Goal: Check status: Check status

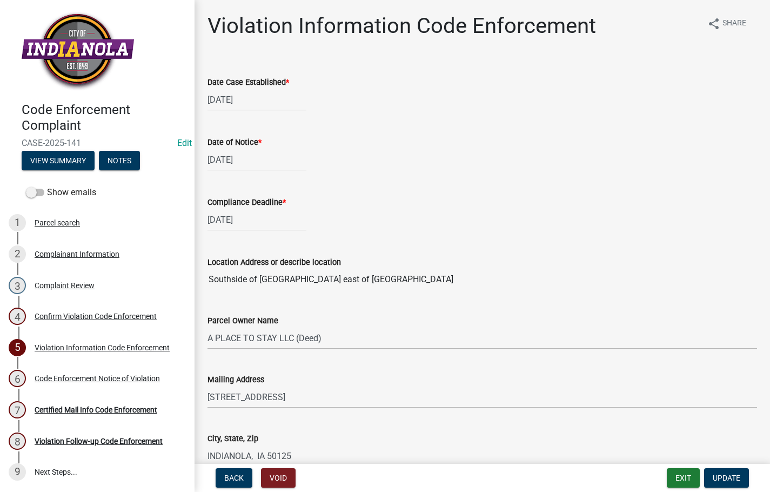
select select "634d5426-b8b3-48ee-aa1e-d523f7499186"
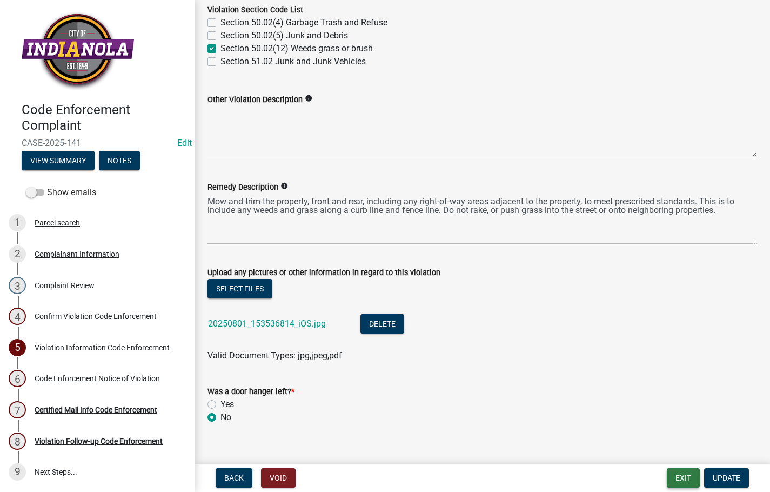
click at [677, 474] on button "Exit" at bounding box center [683, 477] width 33 height 19
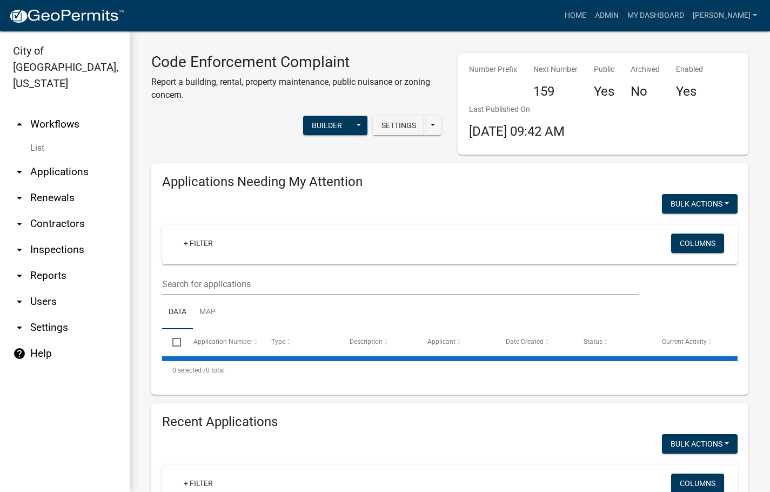
select select "3: 100"
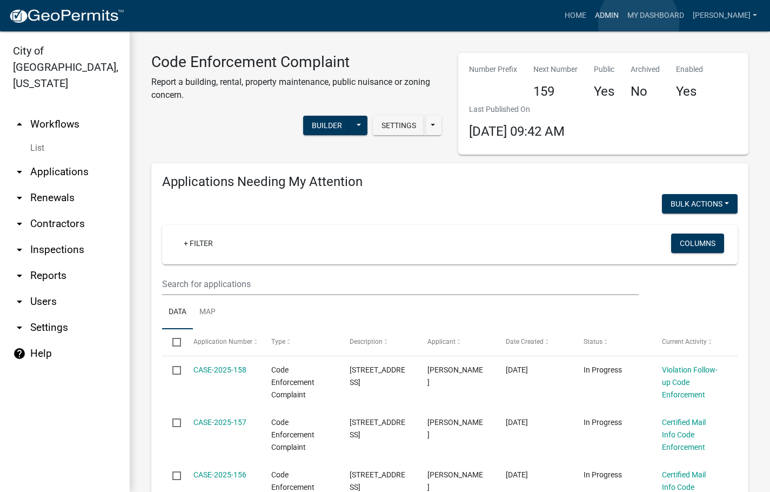
click at [623, 23] on link "Admin" at bounding box center [607, 15] width 32 height 21
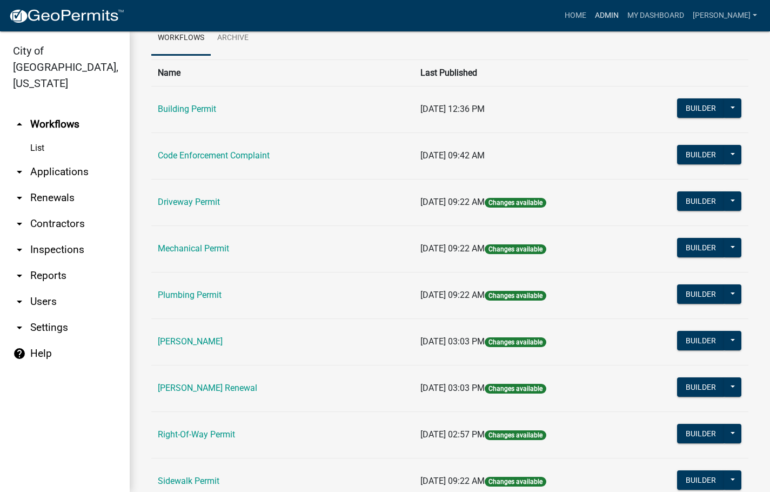
scroll to position [54, 0]
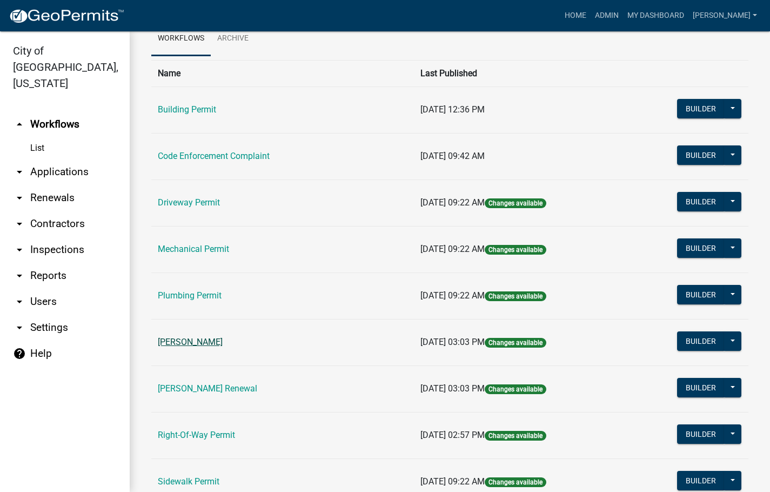
click at [223, 337] on link "[PERSON_NAME]" at bounding box center [190, 342] width 65 height 10
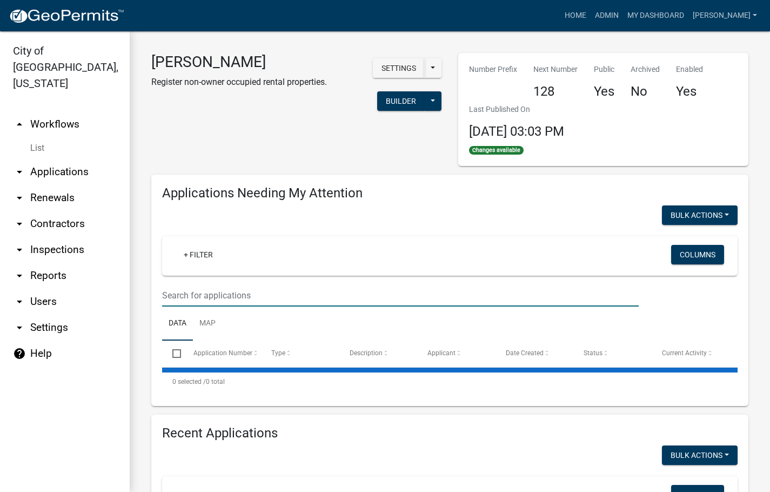
click at [220, 301] on input "text" at bounding box center [400, 295] width 477 height 22
select select "3: 100"
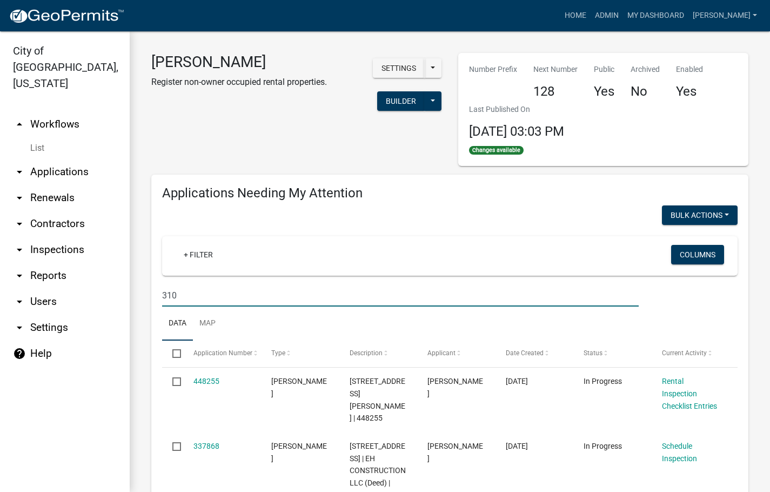
type input "310"
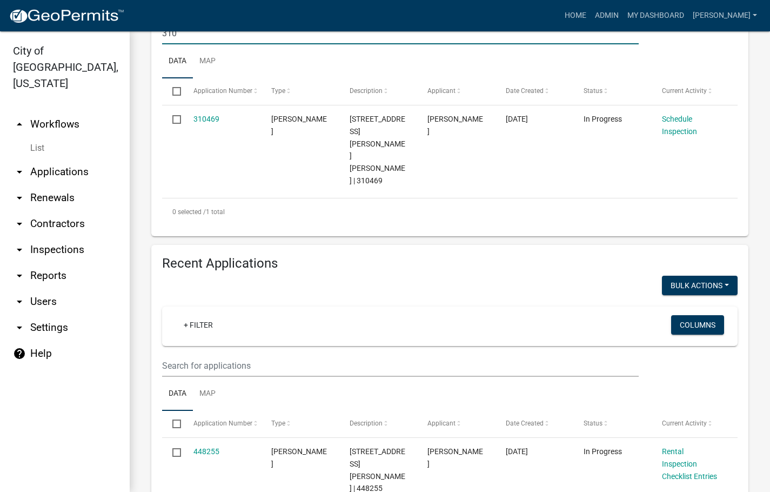
scroll to position [270, 0]
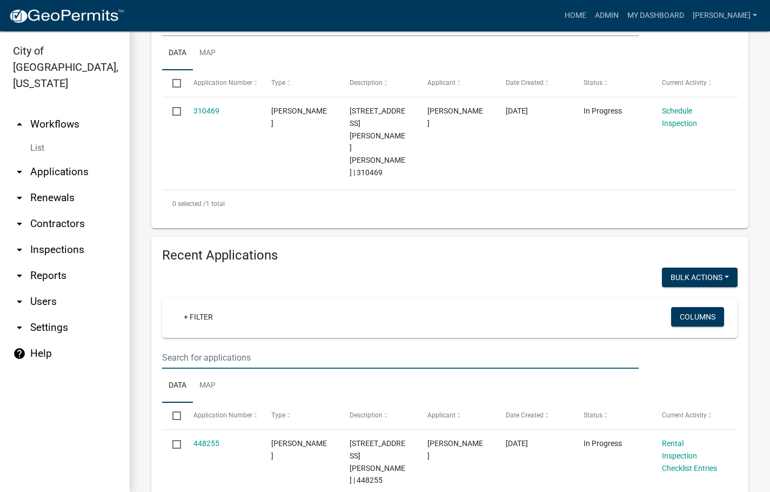
click at [223, 346] on input "text" at bounding box center [400, 357] width 477 height 22
type input "310"
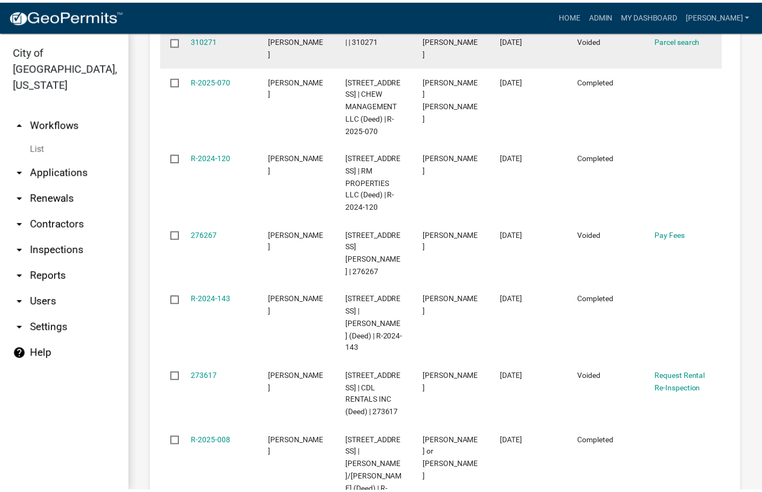
scroll to position [1351, 0]
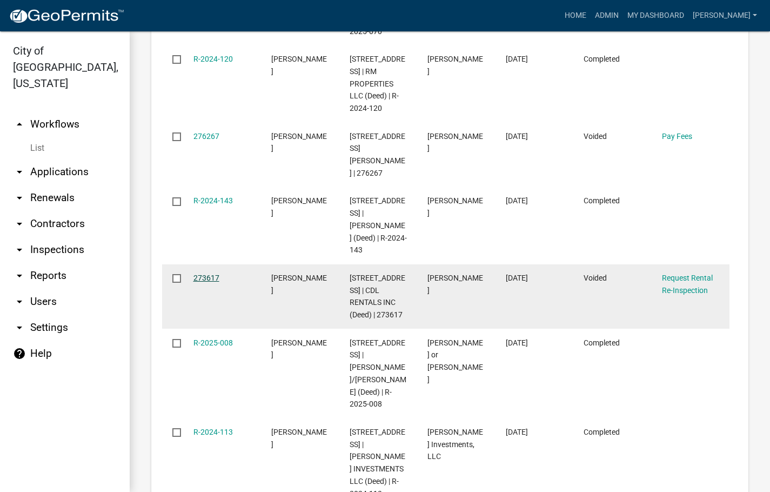
click at [205, 274] on link "273617" at bounding box center [207, 278] width 26 height 9
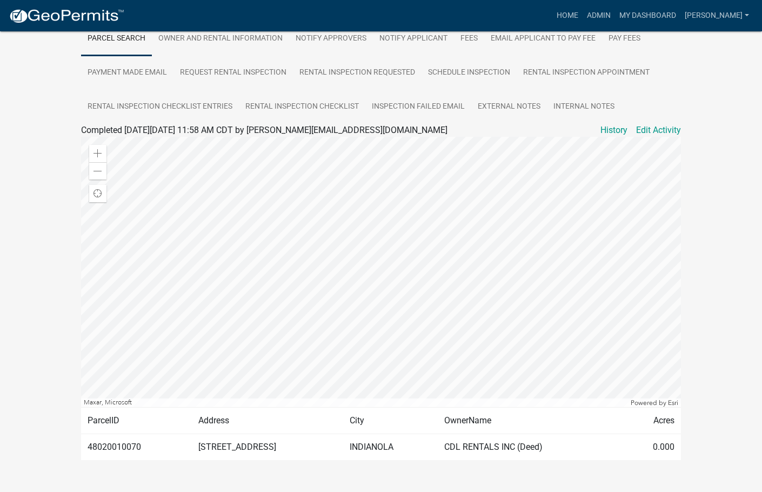
scroll to position [162, 0]
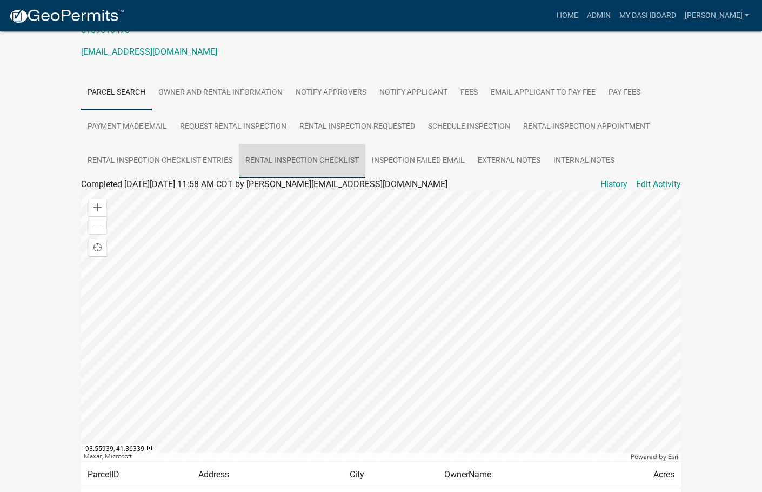
click at [305, 154] on link "Rental Inspection Checklist" at bounding box center [302, 161] width 126 height 35
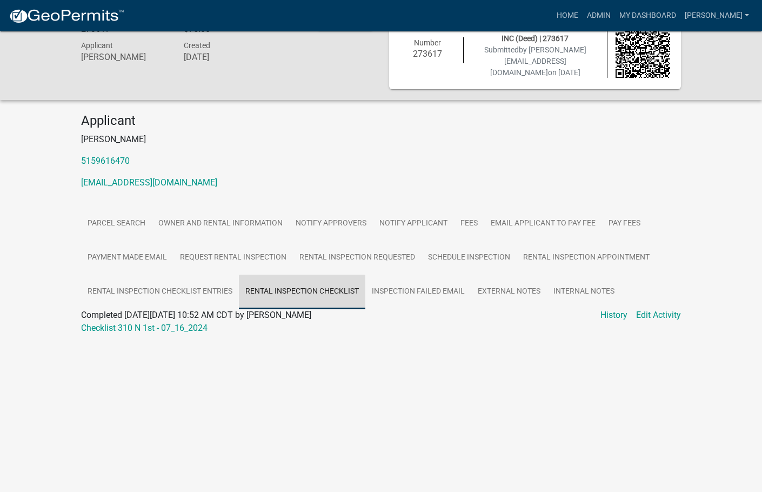
scroll to position [31, 0]
drag, startPoint x: 305, startPoint y: 154, endPoint x: 124, endPoint y: -25, distance: 254.9
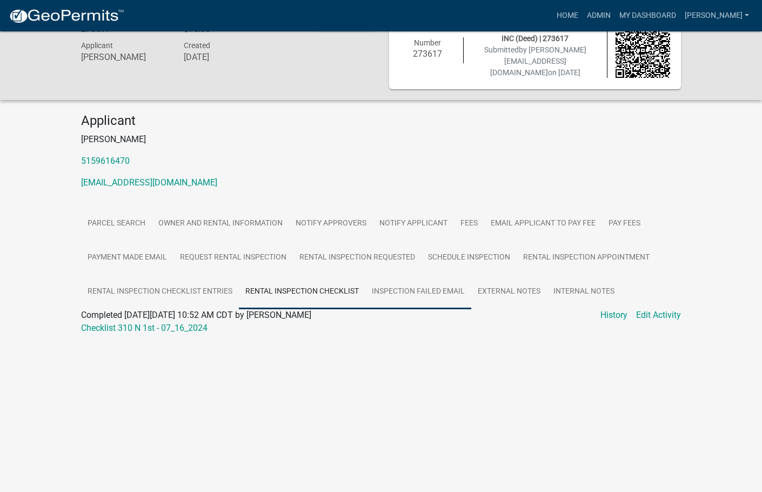
drag, startPoint x: 124, startPoint y: -25, endPoint x: 416, endPoint y: 291, distance: 431.1
click at [416, 291] on link "Inspection Failed Email" at bounding box center [418, 292] width 106 height 35
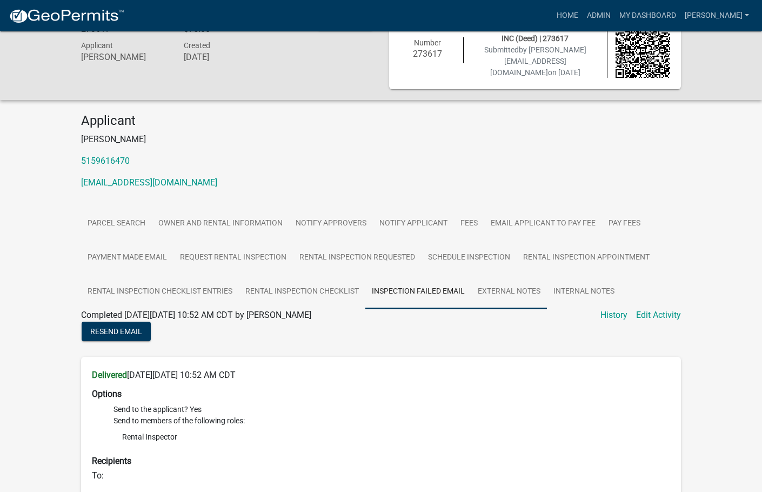
click at [504, 278] on link "External Notes" at bounding box center [509, 292] width 76 height 35
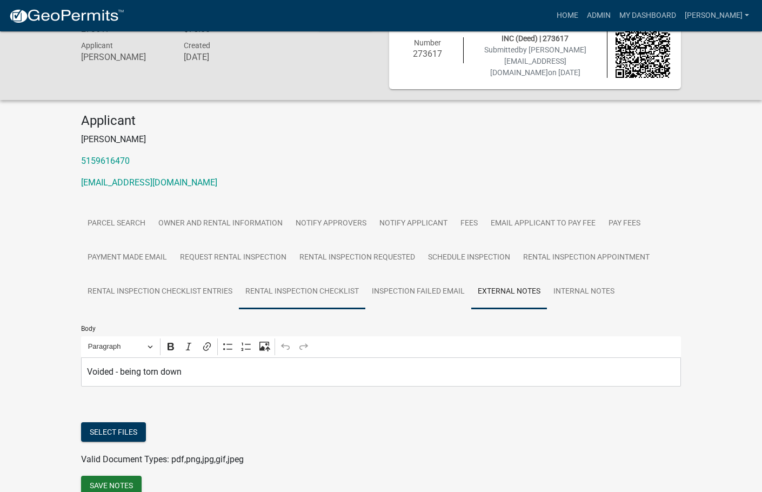
click at [324, 297] on link "Rental Inspection Checklist" at bounding box center [302, 292] width 126 height 35
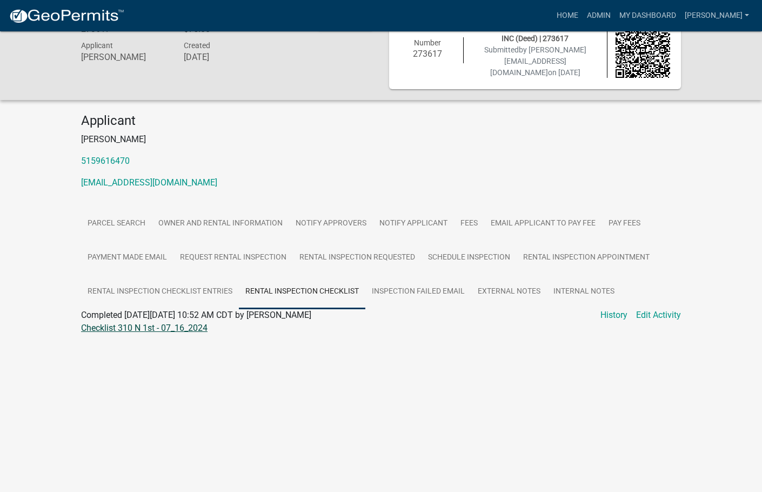
click at [163, 330] on link "Checklist 310 N 1st - 07_16_2024" at bounding box center [144, 328] width 126 height 10
click at [429, 277] on link "Inspection Failed Email" at bounding box center [418, 292] width 106 height 35
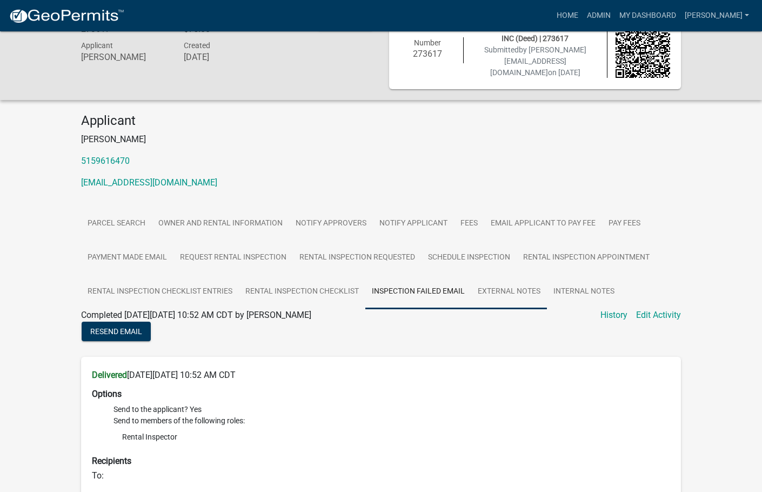
click at [490, 282] on link "External Notes" at bounding box center [509, 292] width 76 height 35
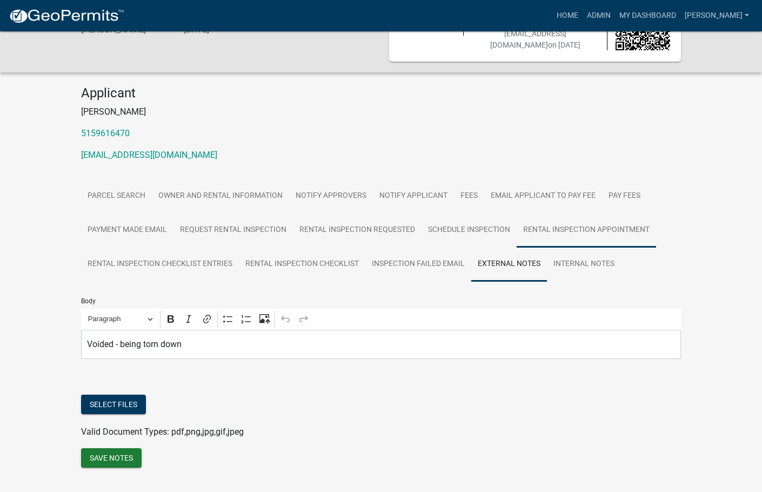
scroll to position [83, 0]
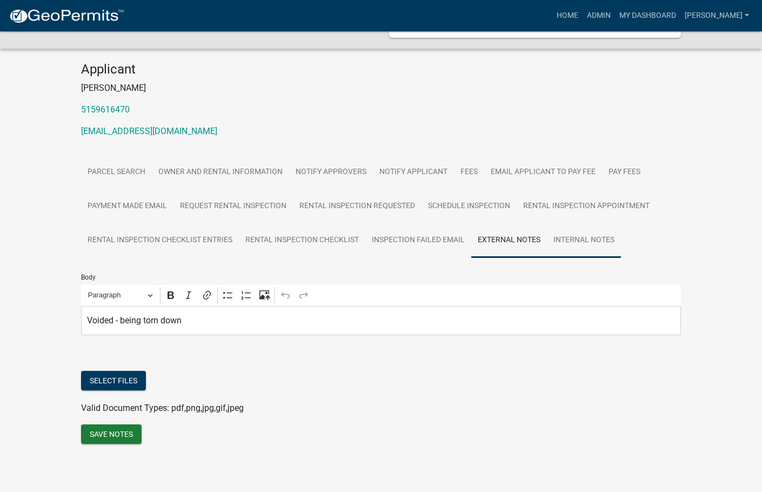
click at [596, 236] on link "Internal Notes" at bounding box center [584, 240] width 74 height 35
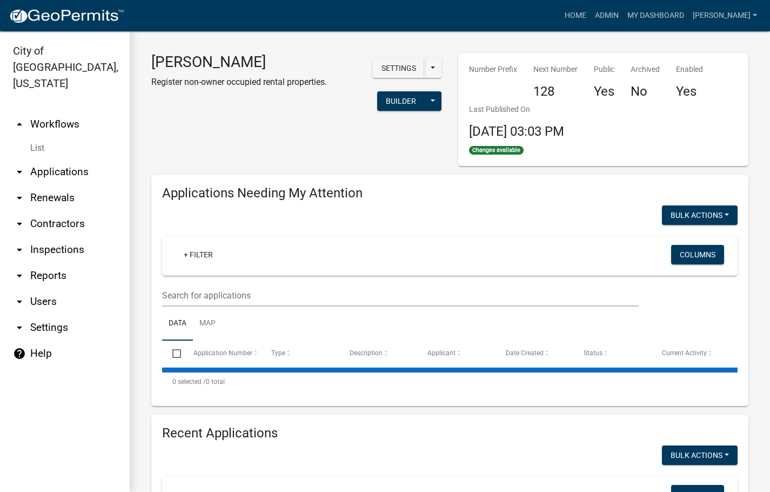
select select "3: 100"
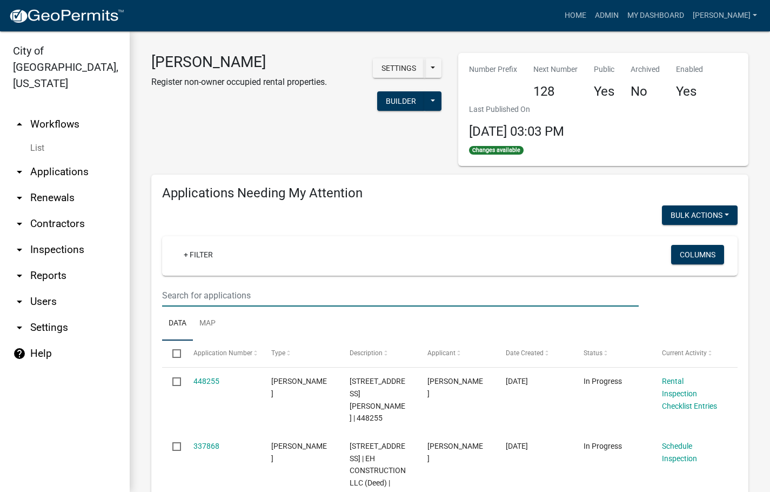
select select "3: 100"
click at [285, 291] on input "text" at bounding box center [400, 295] width 477 height 22
type input "304"
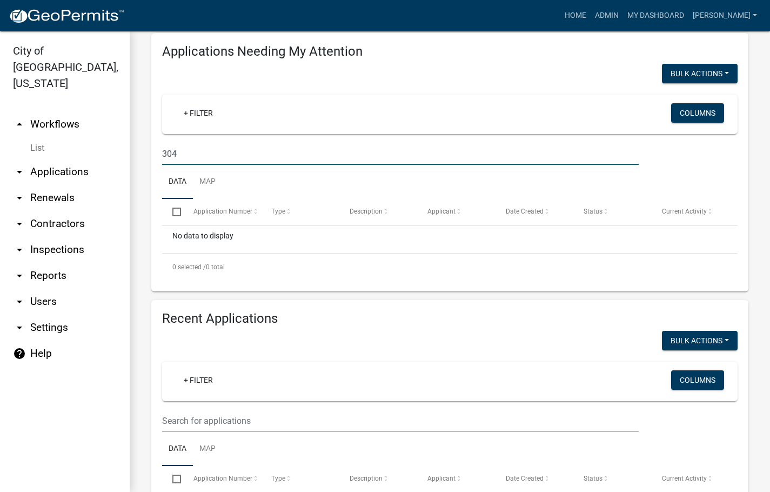
scroll to position [216, 0]
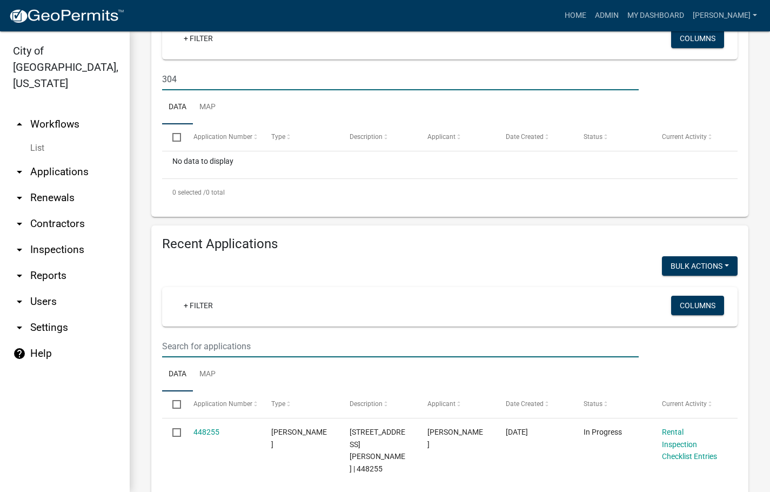
drag, startPoint x: 290, startPoint y: 338, endPoint x: 291, endPoint y: 344, distance: 5.4
click at [291, 344] on input "text" at bounding box center [400, 346] width 477 height 22
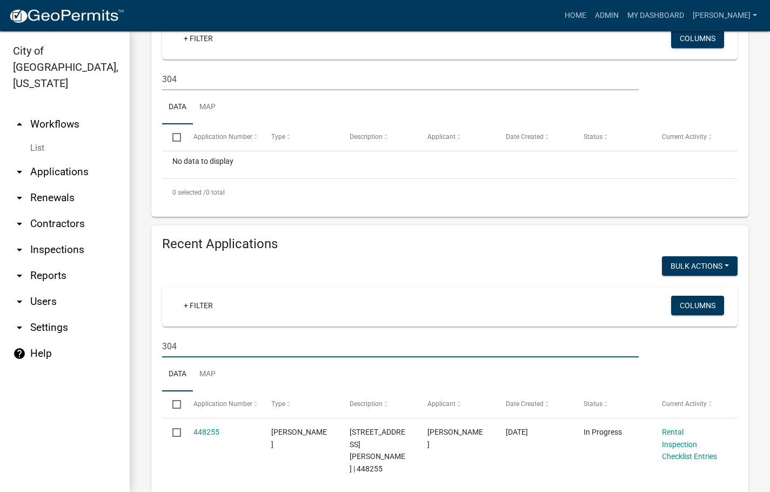
type input "304"
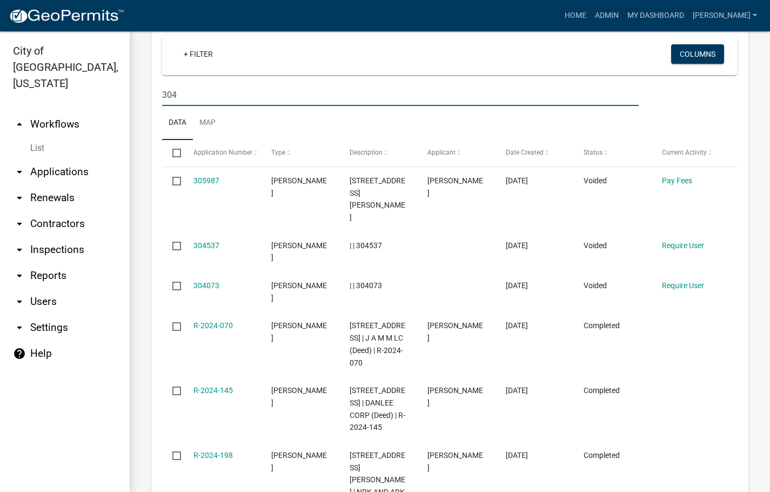
scroll to position [486, 0]
